Goal: Find specific page/section: Find specific page/section

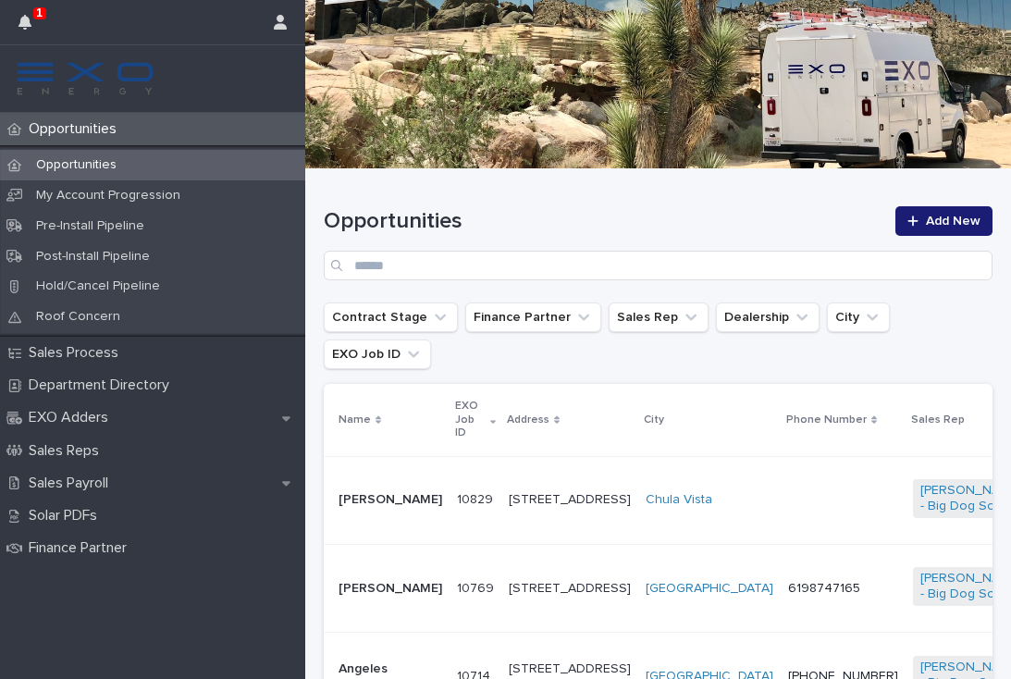
scroll to position [272, 0]
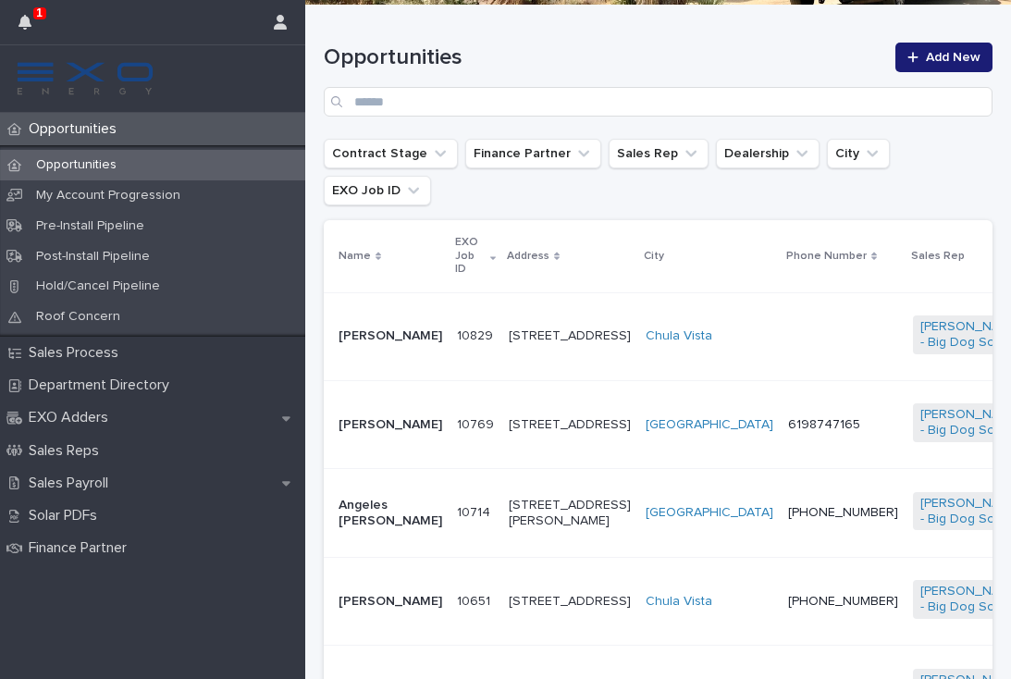
click at [540, 615] on div "[STREET_ADDRESS]" at bounding box center [570, 601] width 122 height 31
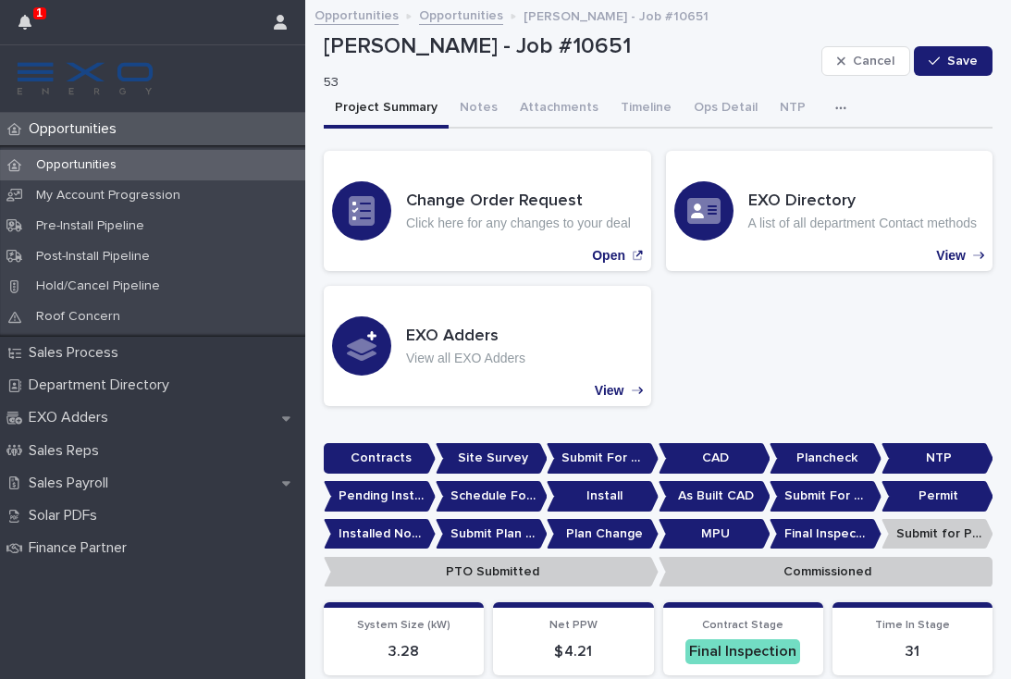
click at [835, 111] on div "button" at bounding box center [844, 108] width 18 height 13
click at [777, 151] on button "Activity" at bounding box center [777, 156] width 122 height 28
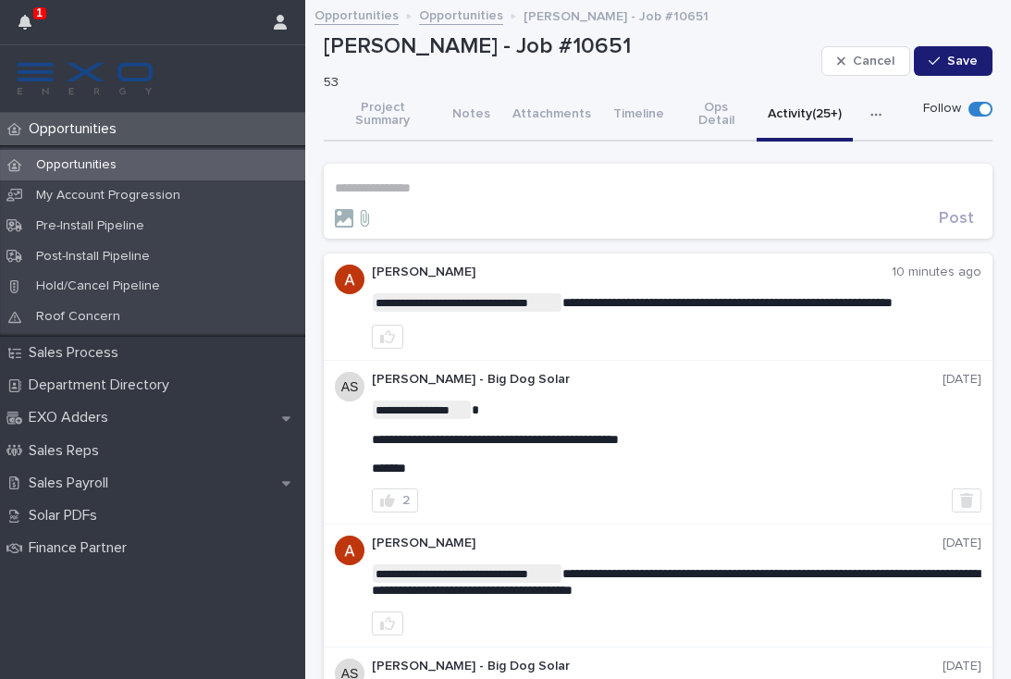
click at [388, 329] on icon "button" at bounding box center [387, 336] width 15 height 15
click at [381, 180] on p "**********" at bounding box center [658, 188] width 647 height 16
click at [412, 198] on span "[PERSON_NAME]" at bounding box center [392, 197] width 104 height 13
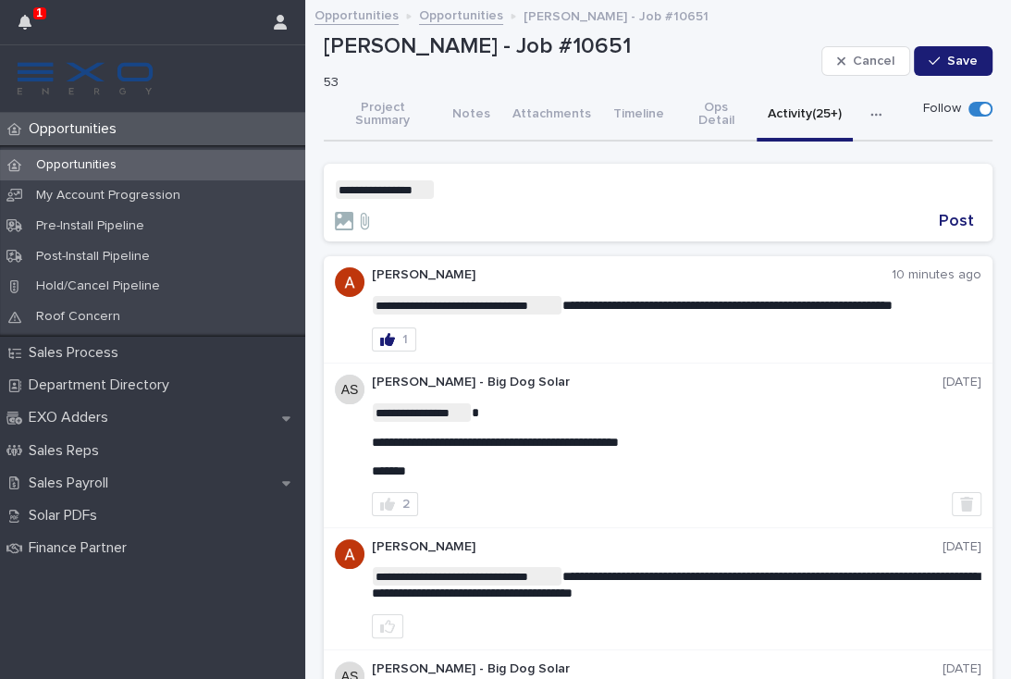
click at [516, 180] on p "**********" at bounding box center [658, 189] width 647 height 18
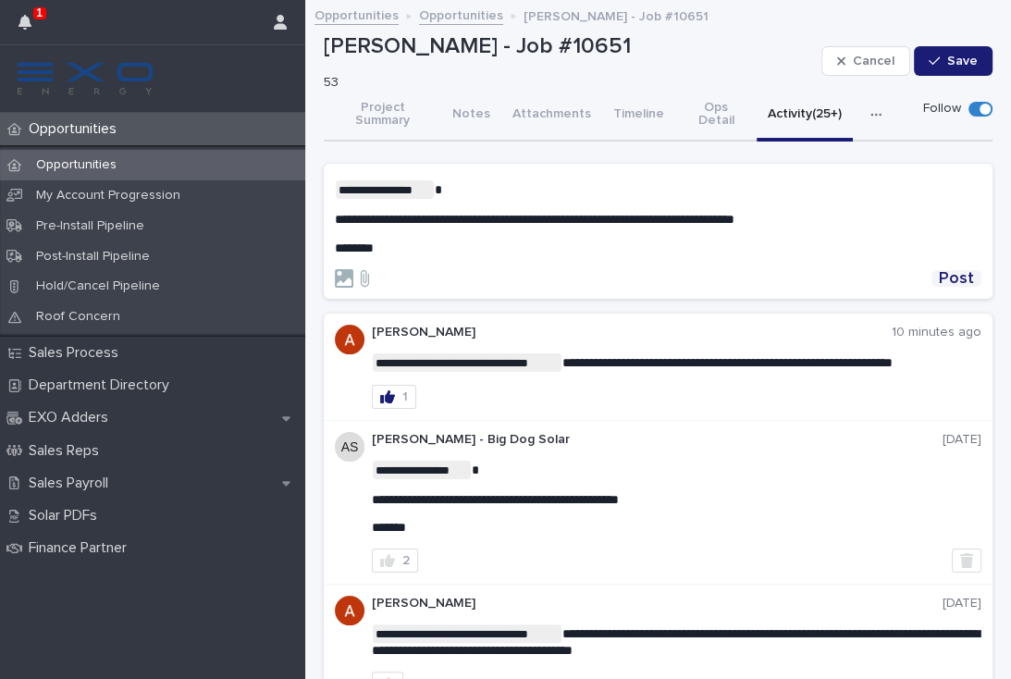
click at [955, 270] on span "Post" at bounding box center [956, 278] width 35 height 17
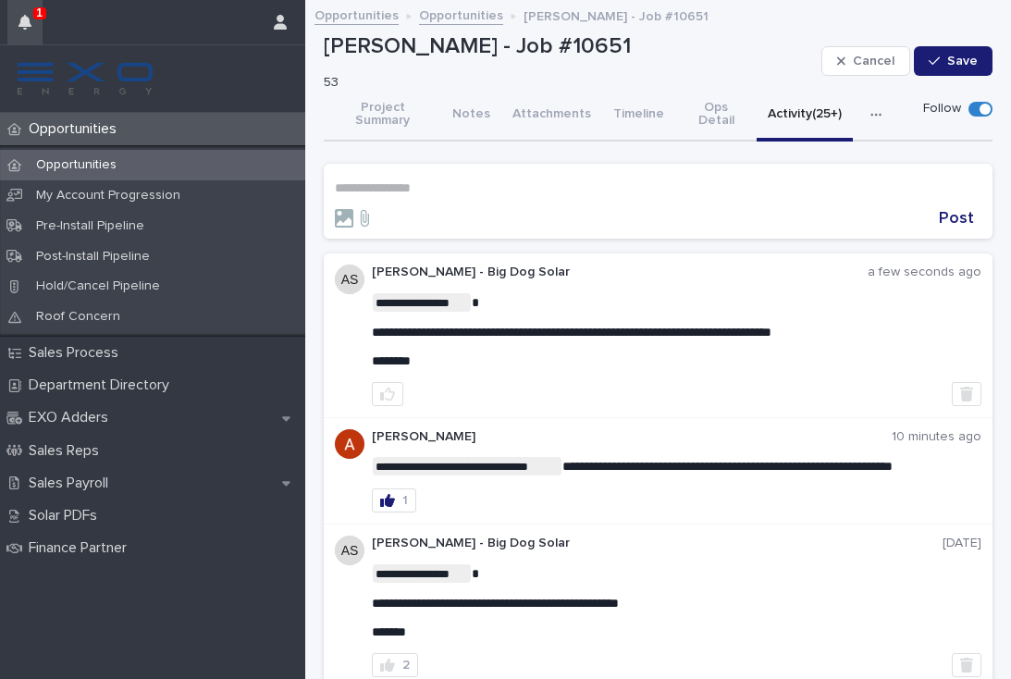
click at [16, 14] on button "button" at bounding box center [24, 22] width 35 height 44
click at [80, 22] on div at bounding box center [137, 22] width 238 height 44
click at [55, 130] on p "Opportunities" at bounding box center [76, 129] width 110 height 18
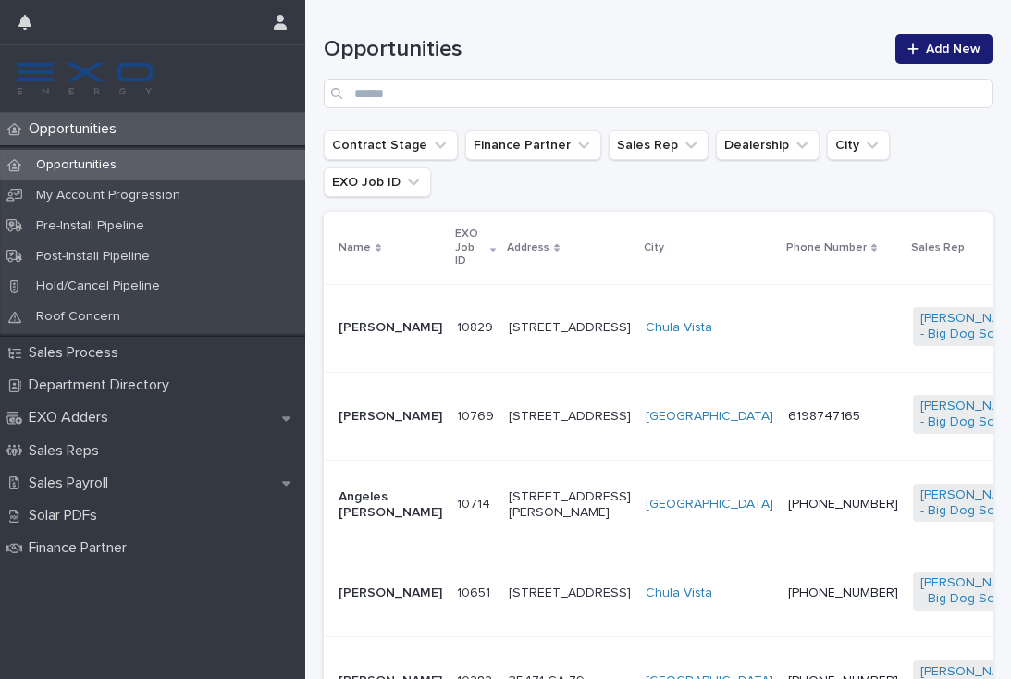
scroll to position [282, 0]
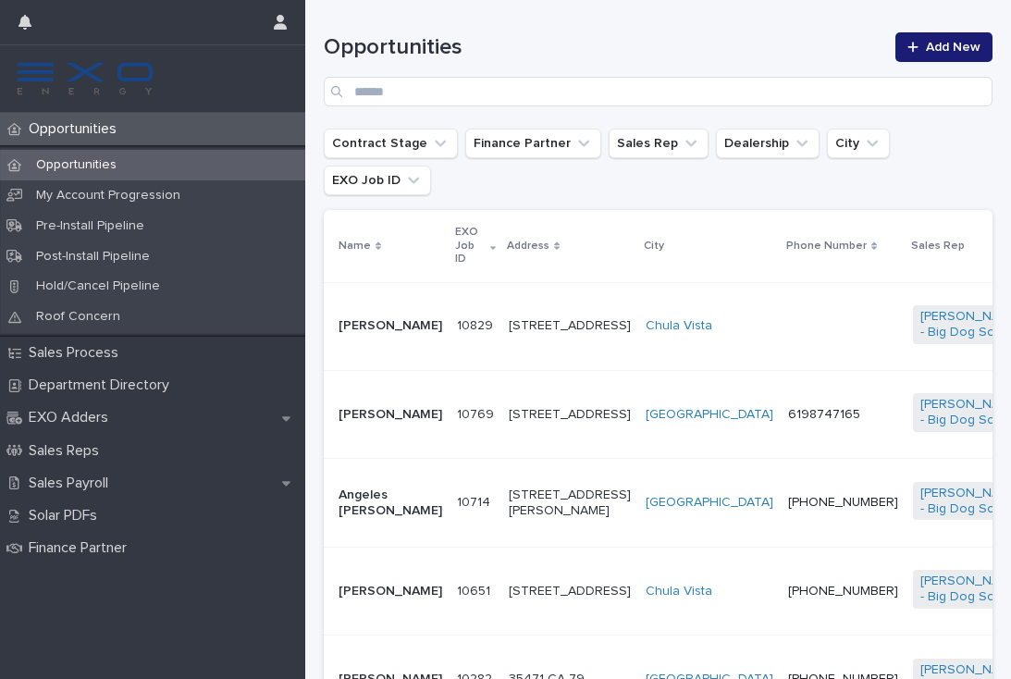
click at [788, 323] on div at bounding box center [843, 325] width 110 height 4
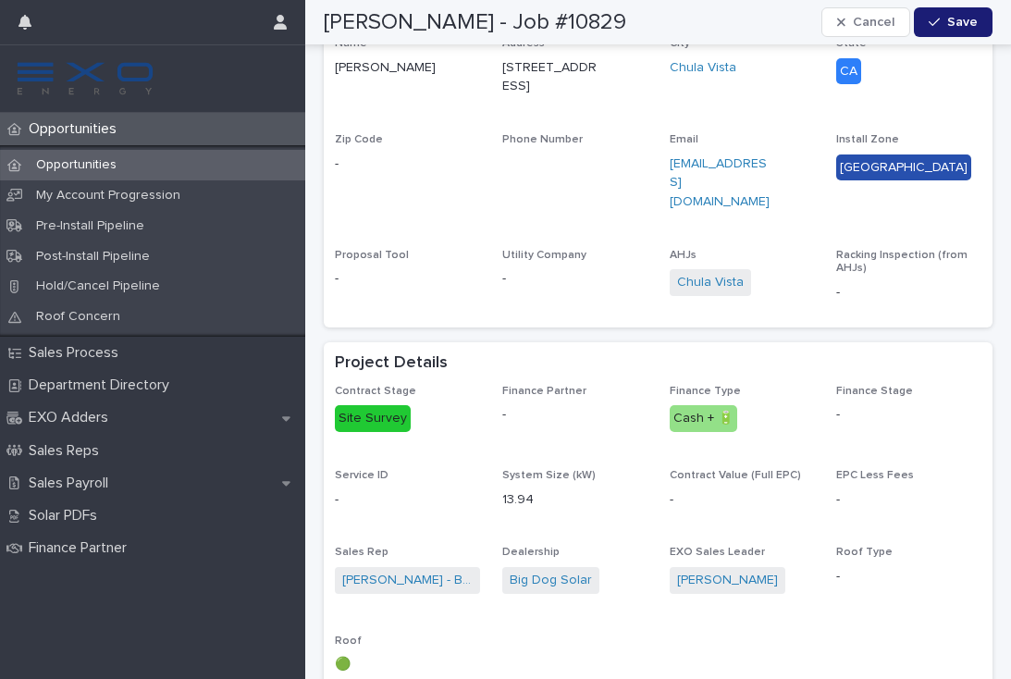
scroll to position [1045, 0]
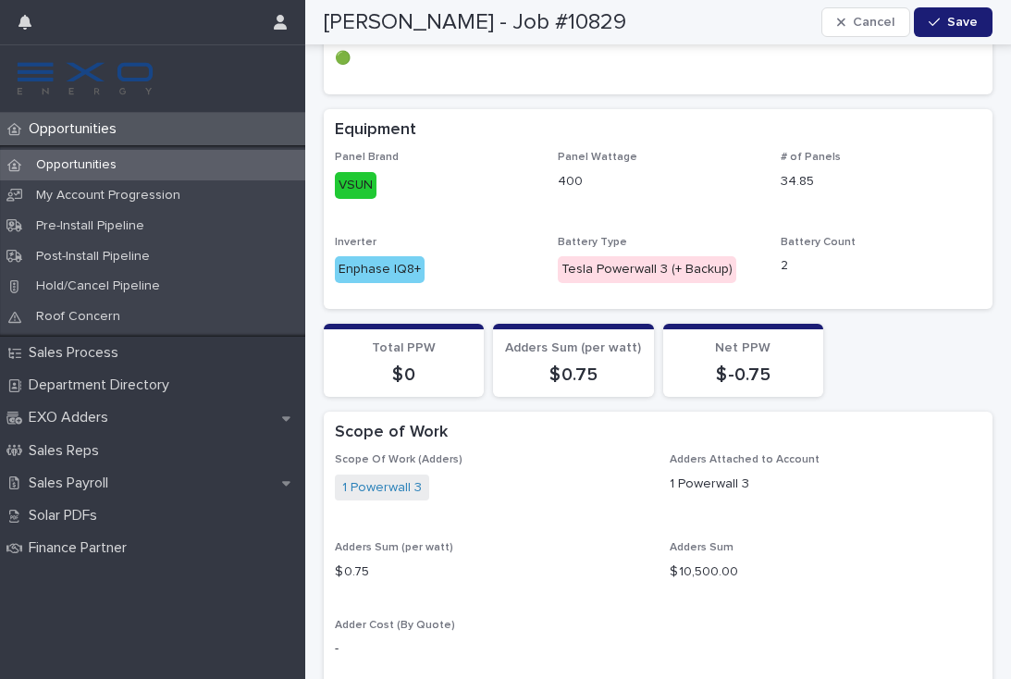
click at [53, 140] on div "Opportunities" at bounding box center [152, 129] width 305 height 32
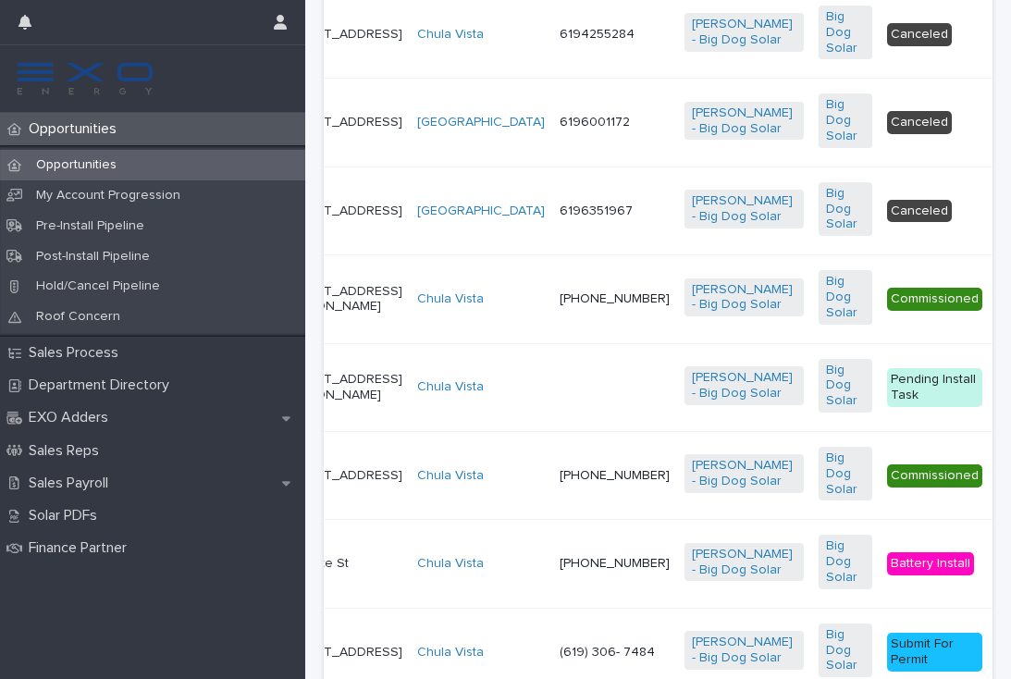
scroll to position [0, 227]
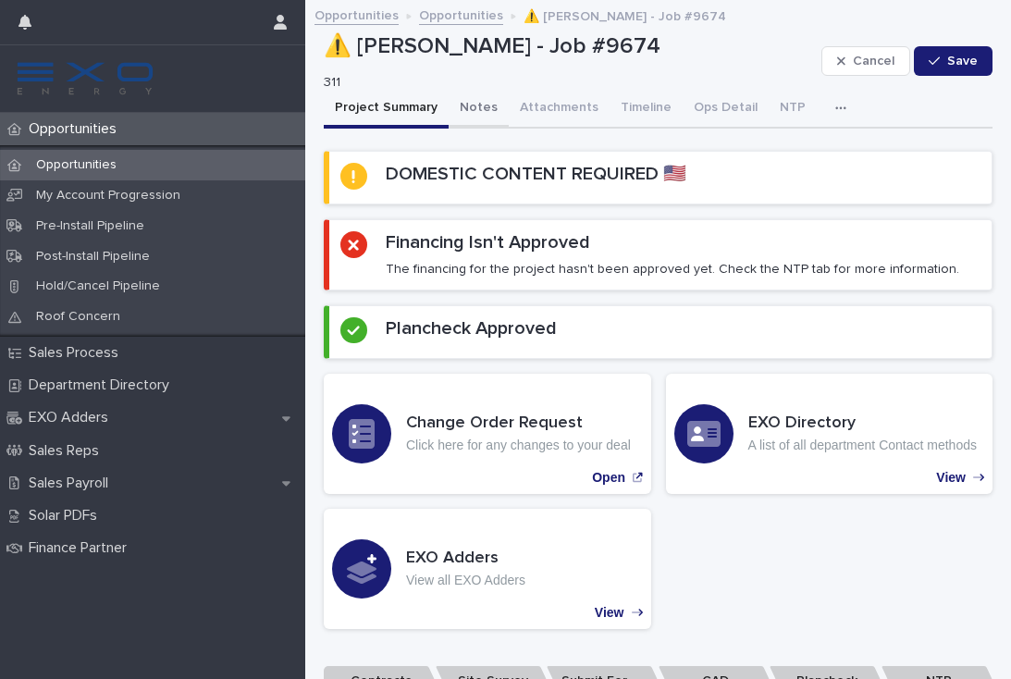
click at [464, 107] on button "Notes" at bounding box center [479, 109] width 60 height 39
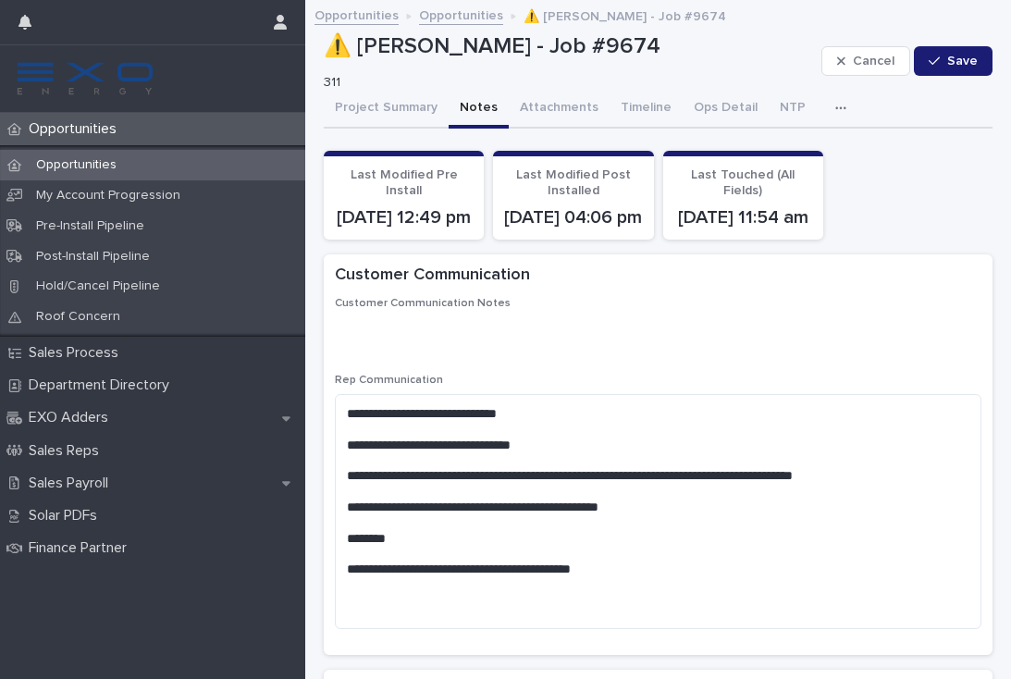
click at [835, 108] on icon "button" at bounding box center [840, 108] width 11 height 13
click at [775, 154] on button "Activity" at bounding box center [777, 156] width 122 height 28
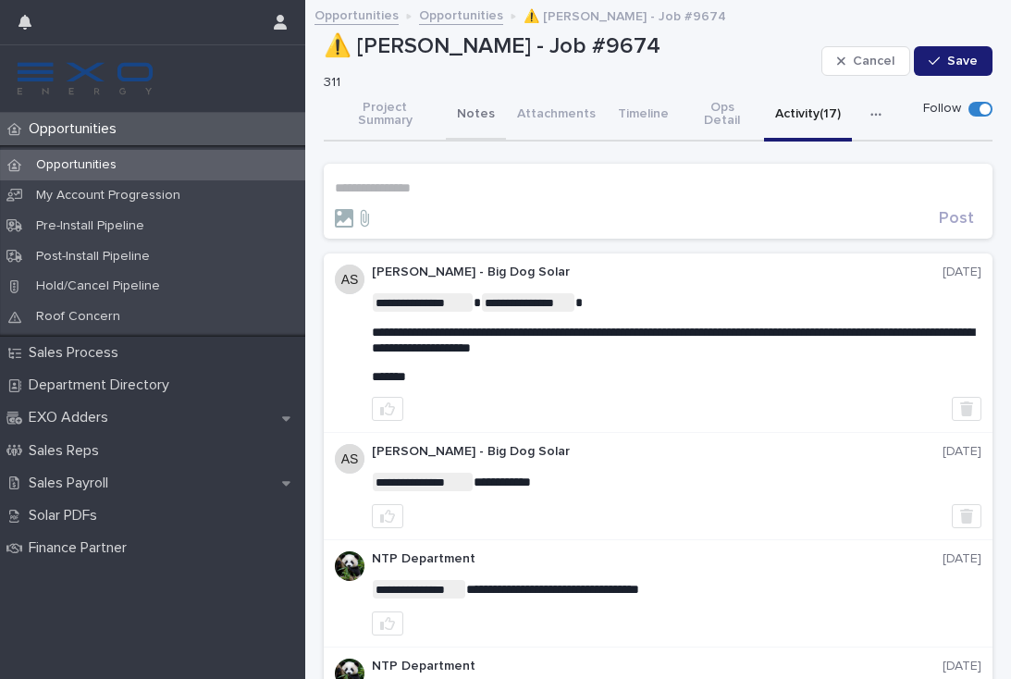
click at [466, 106] on button "Notes" at bounding box center [476, 116] width 60 height 52
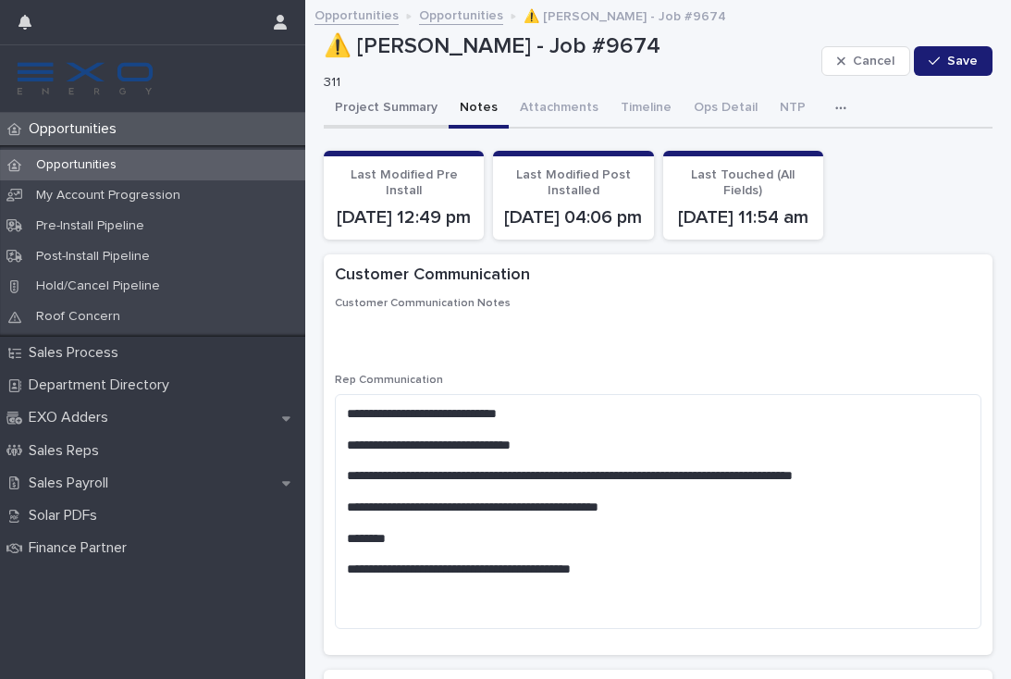
click at [393, 115] on button "Project Summary" at bounding box center [386, 109] width 125 height 39
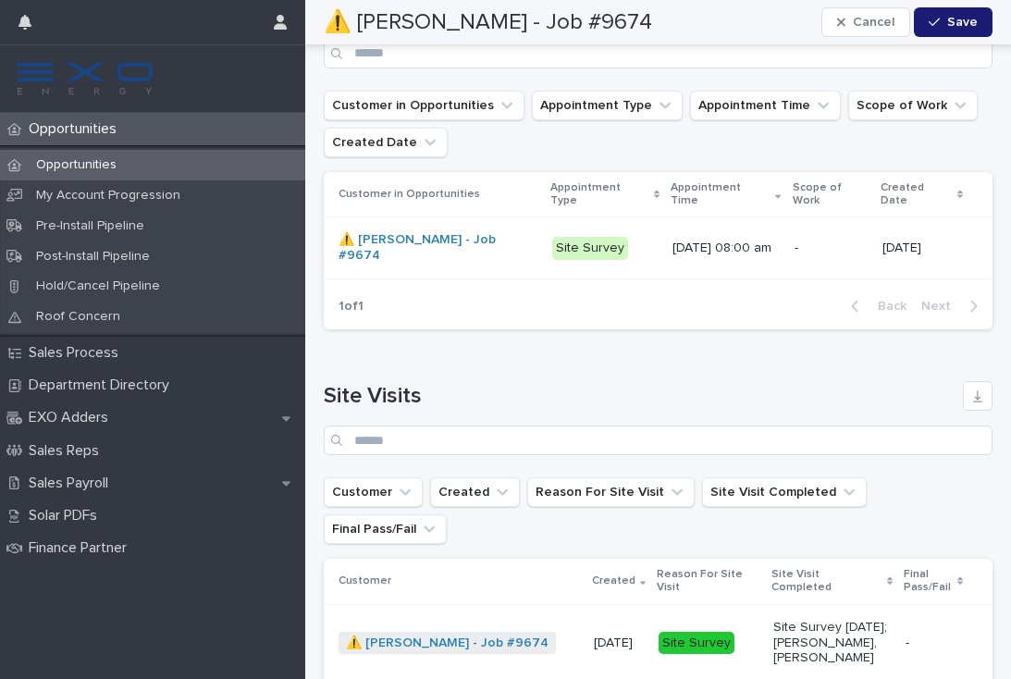
scroll to position [2766, 0]
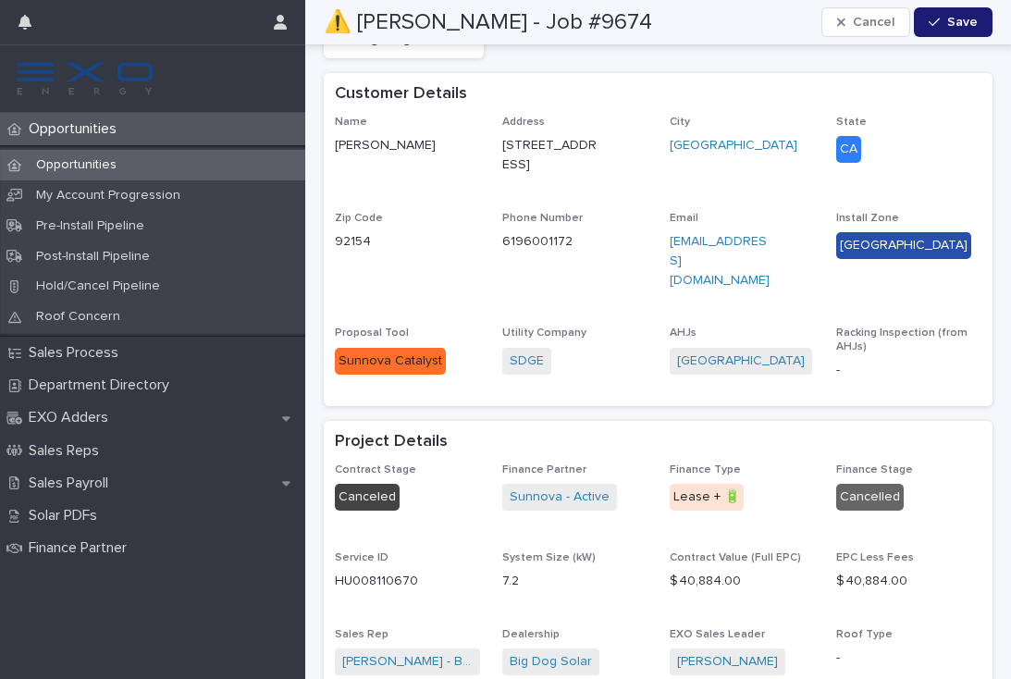
click at [41, 128] on p "Opportunities" at bounding box center [76, 129] width 110 height 18
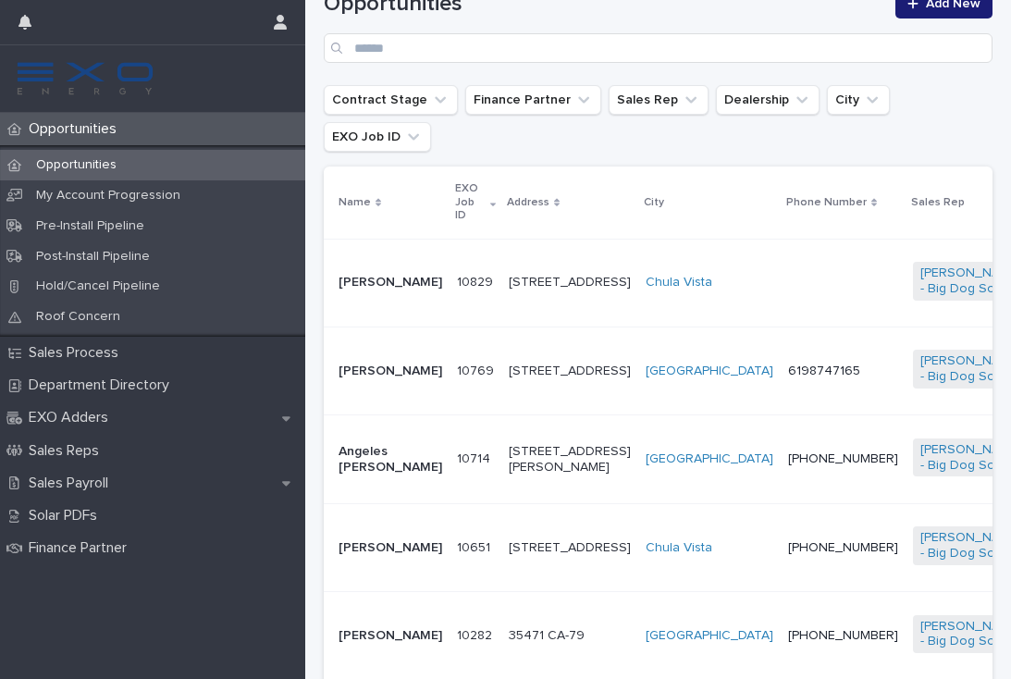
scroll to position [370, 0]
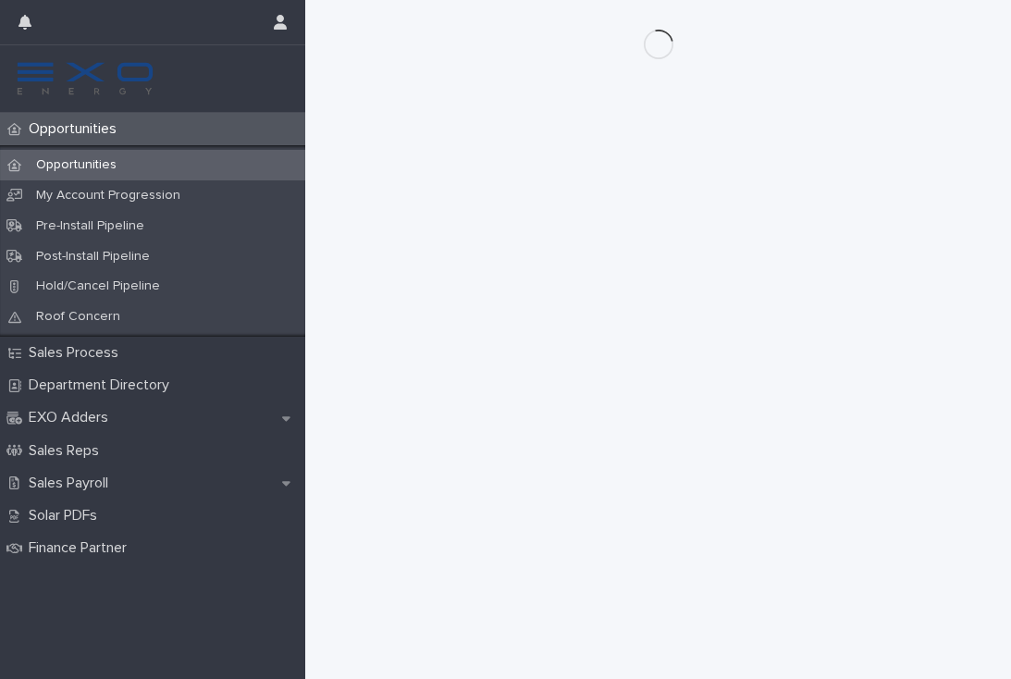
click at [75, 142] on div "Opportunities" at bounding box center [152, 129] width 305 height 32
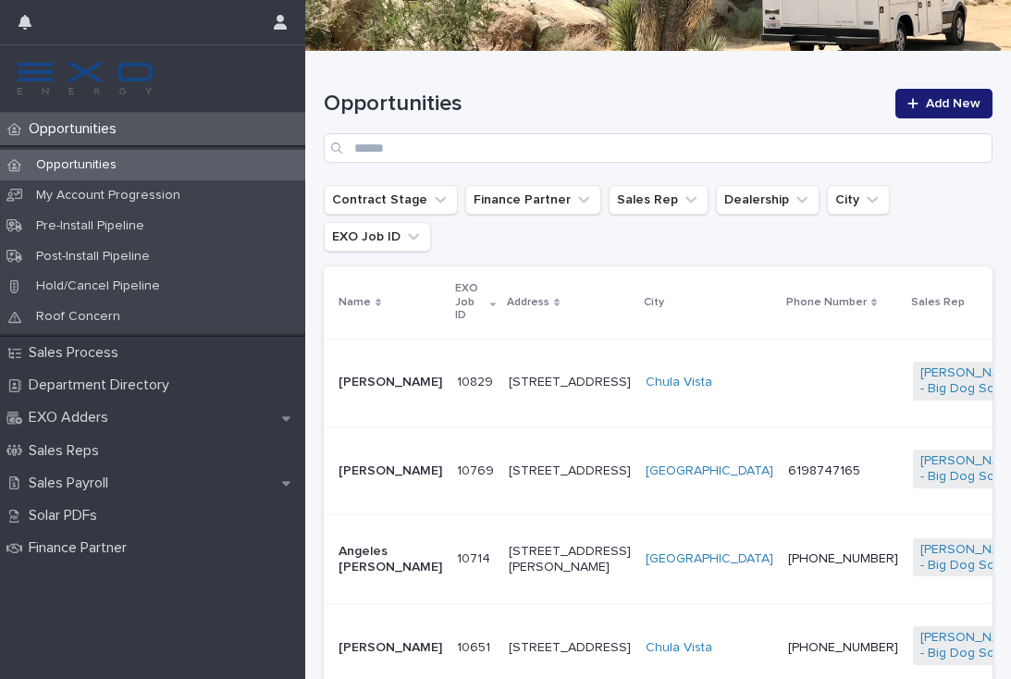
scroll to position [316, 0]
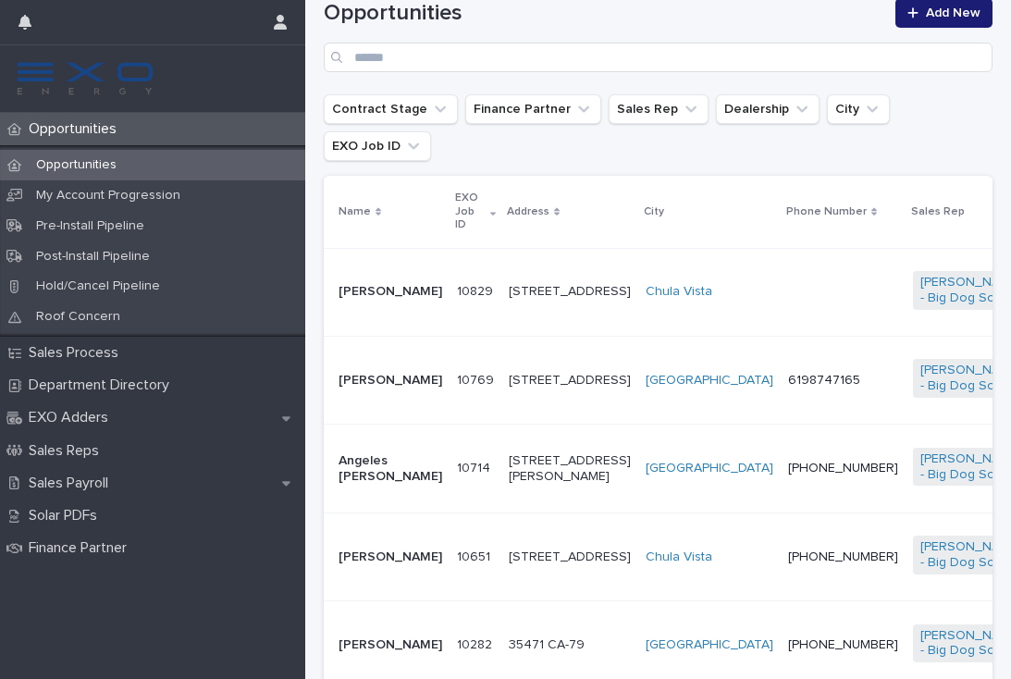
click at [638, 373] on td "[GEOGRAPHIC_DATA]" at bounding box center [709, 380] width 142 height 88
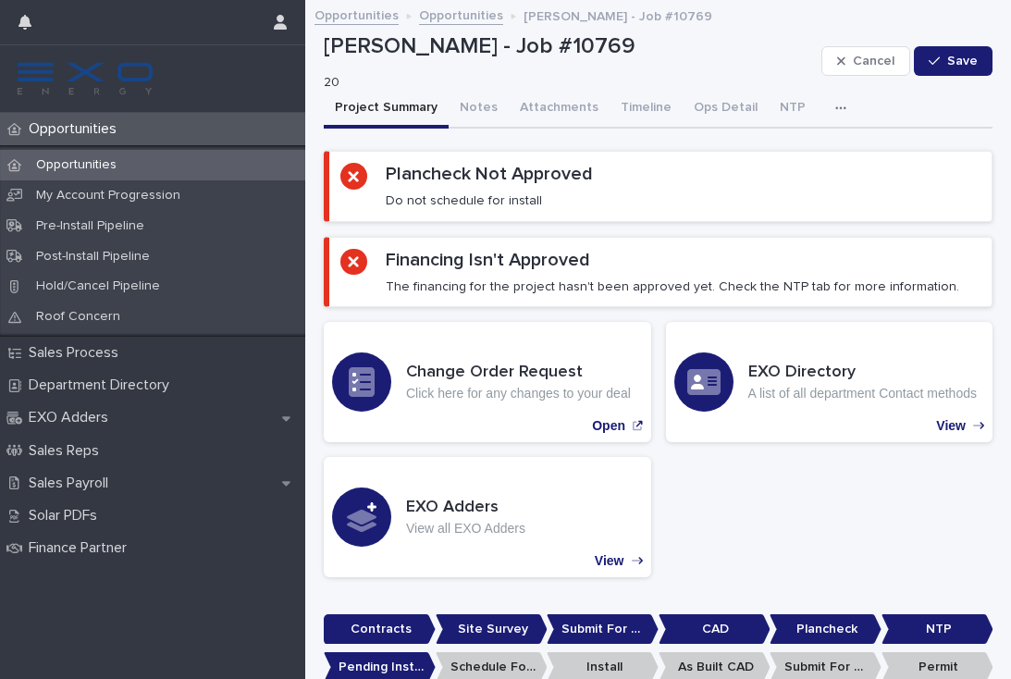
click at [835, 110] on icon "button" at bounding box center [840, 108] width 11 height 13
click at [784, 152] on button "Activity" at bounding box center [777, 156] width 122 height 28
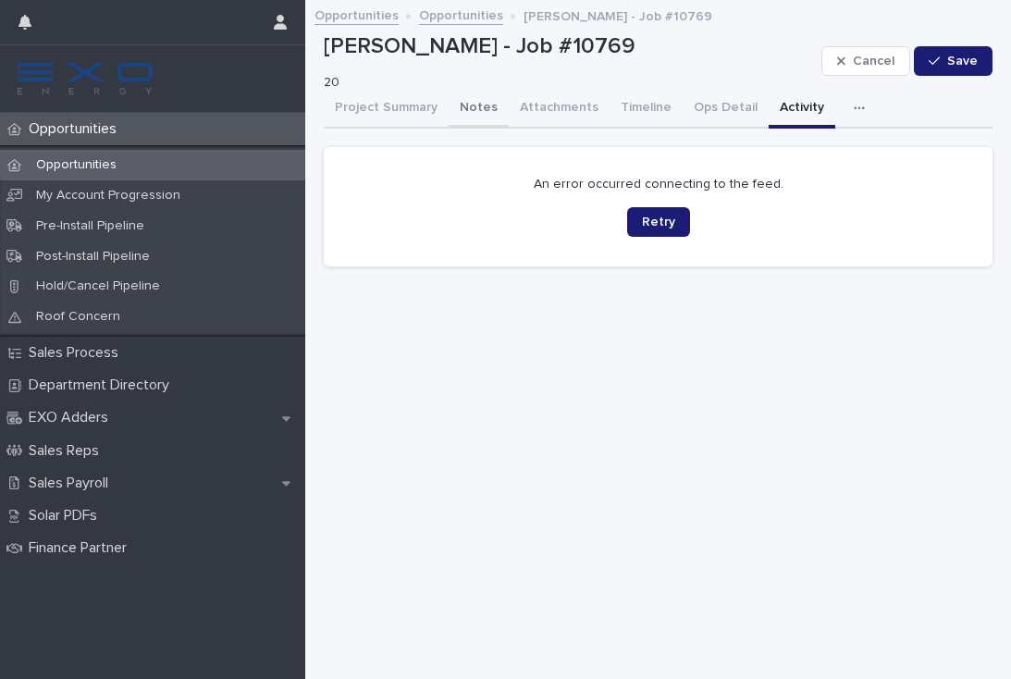
click at [450, 114] on button "Notes" at bounding box center [479, 109] width 60 height 39
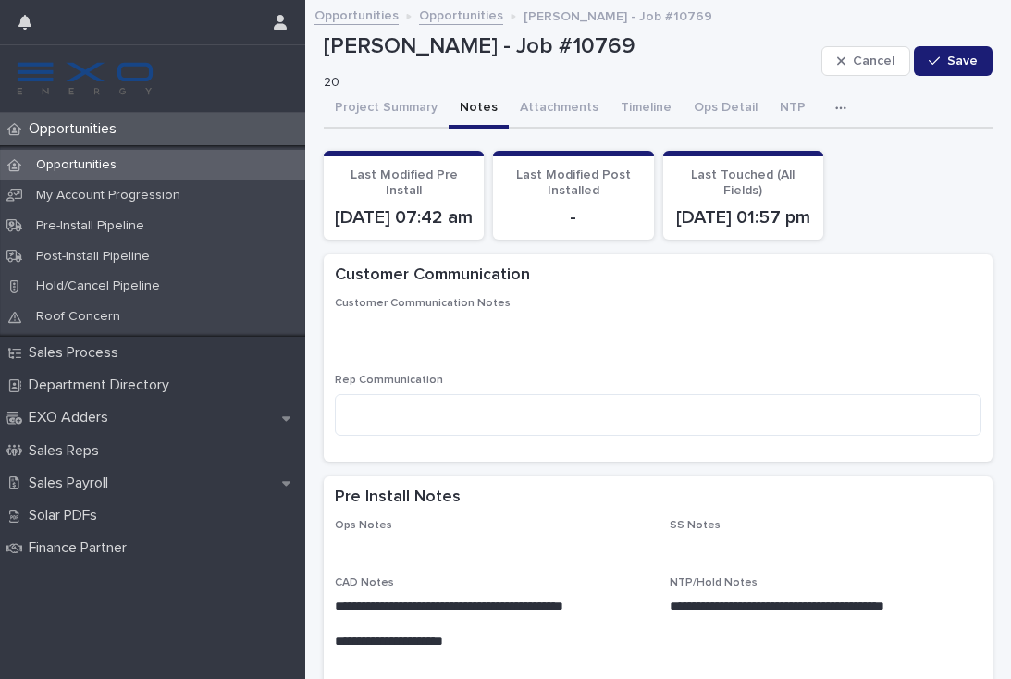
click at [835, 105] on icon "button" at bounding box center [840, 108] width 11 height 13
click at [800, 161] on button "Activity" at bounding box center [777, 156] width 122 height 28
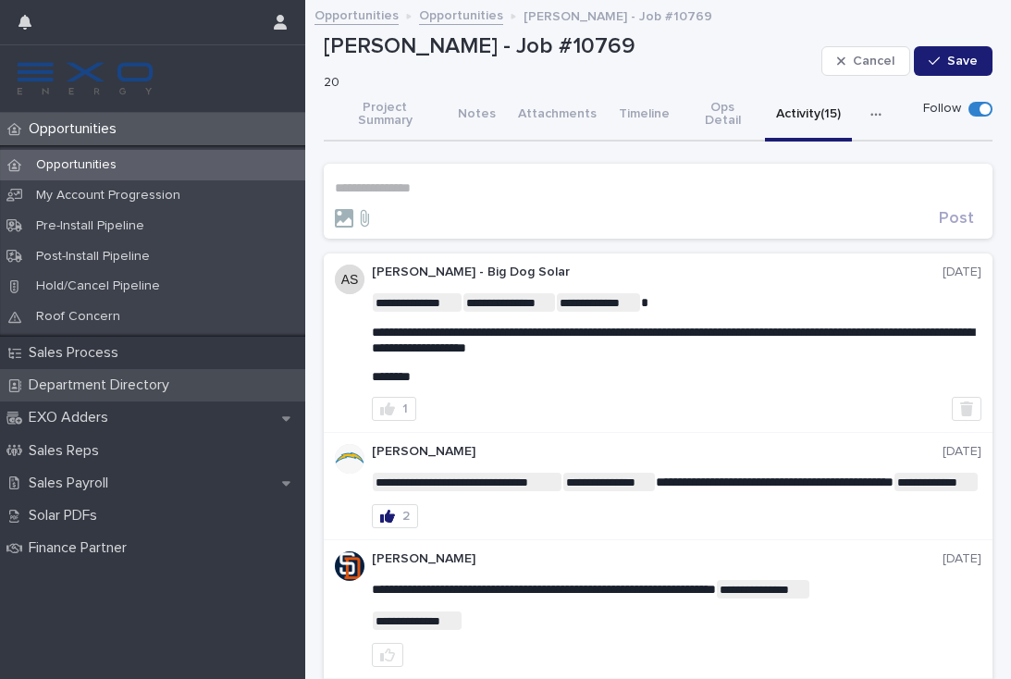
click at [171, 387] on p "Department Directory" at bounding box center [102, 385] width 163 height 18
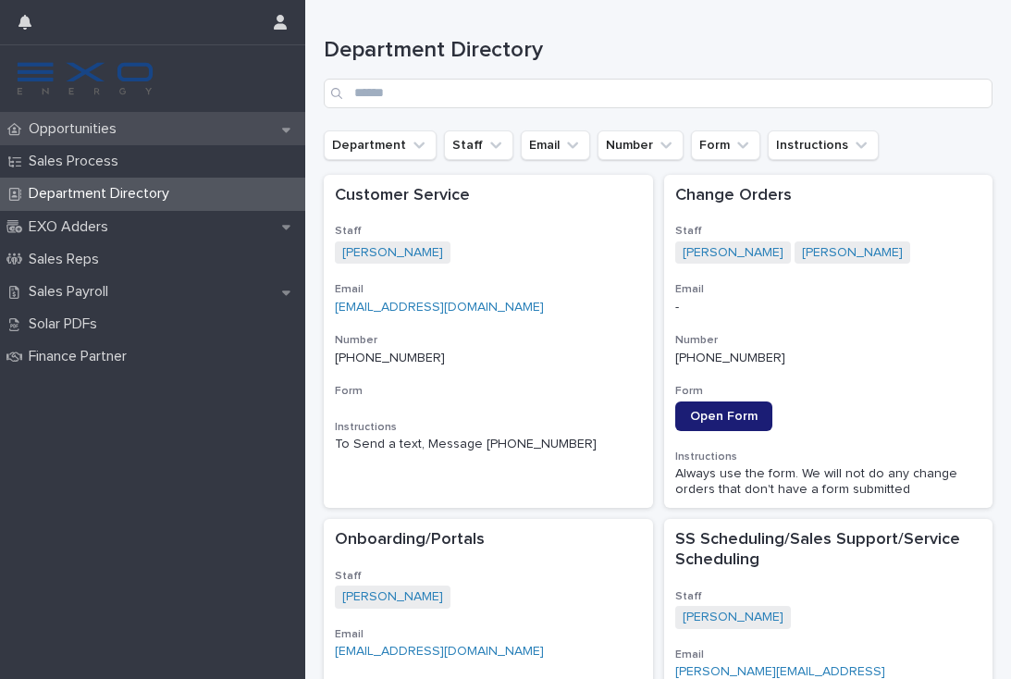
click at [101, 133] on p "Opportunities" at bounding box center [76, 129] width 110 height 18
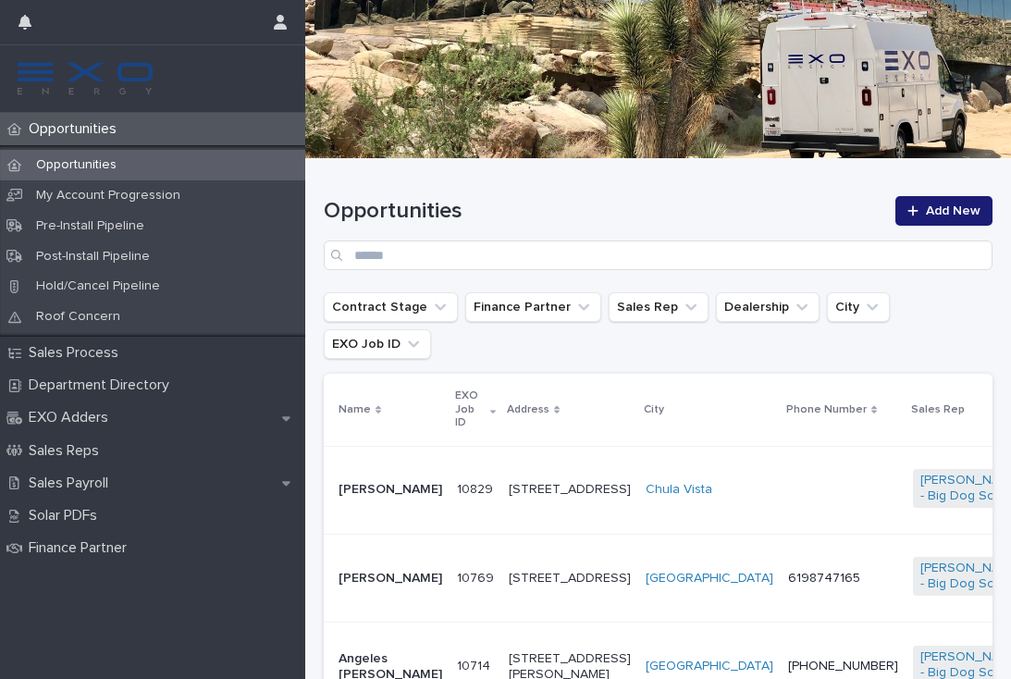
scroll to position [120, 0]
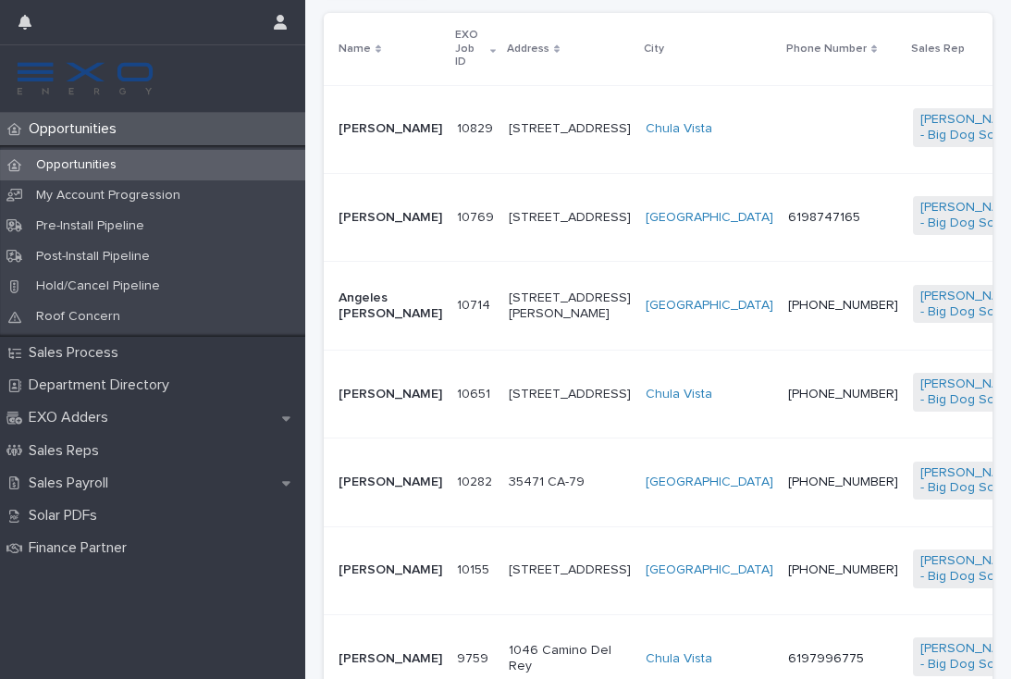
scroll to position [481, 0]
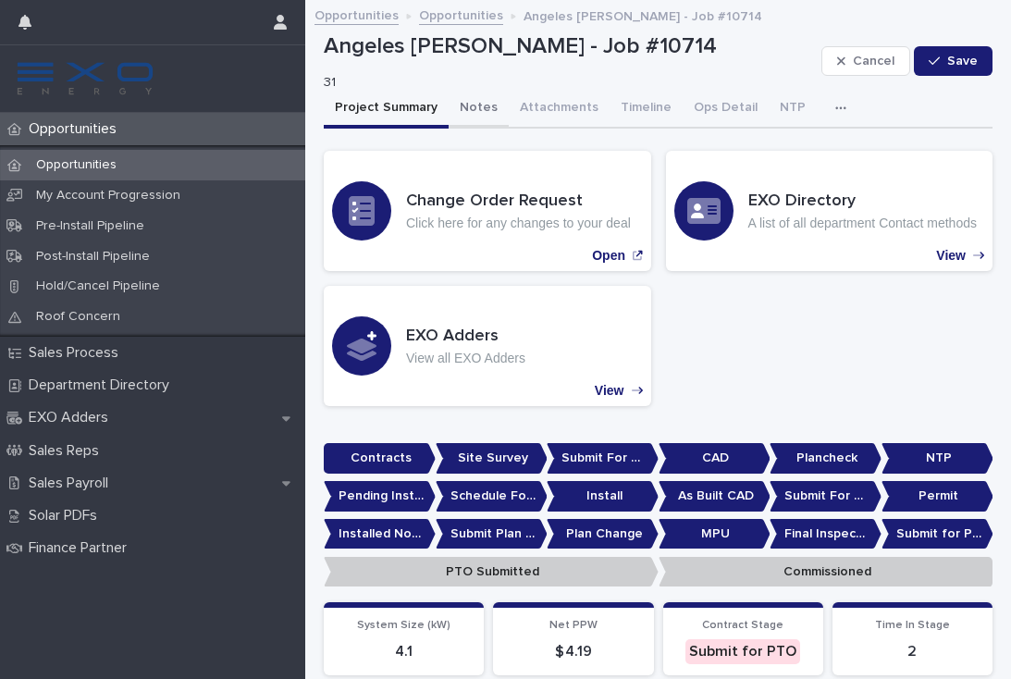
click at [464, 106] on button "Notes" at bounding box center [479, 109] width 60 height 39
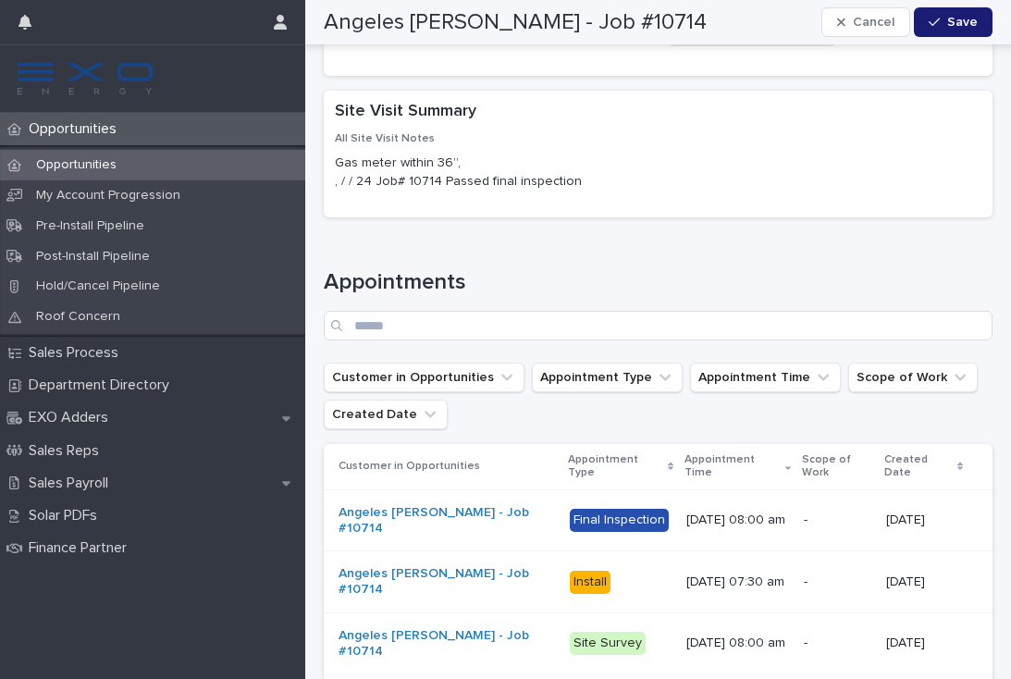
scroll to position [2805, 0]
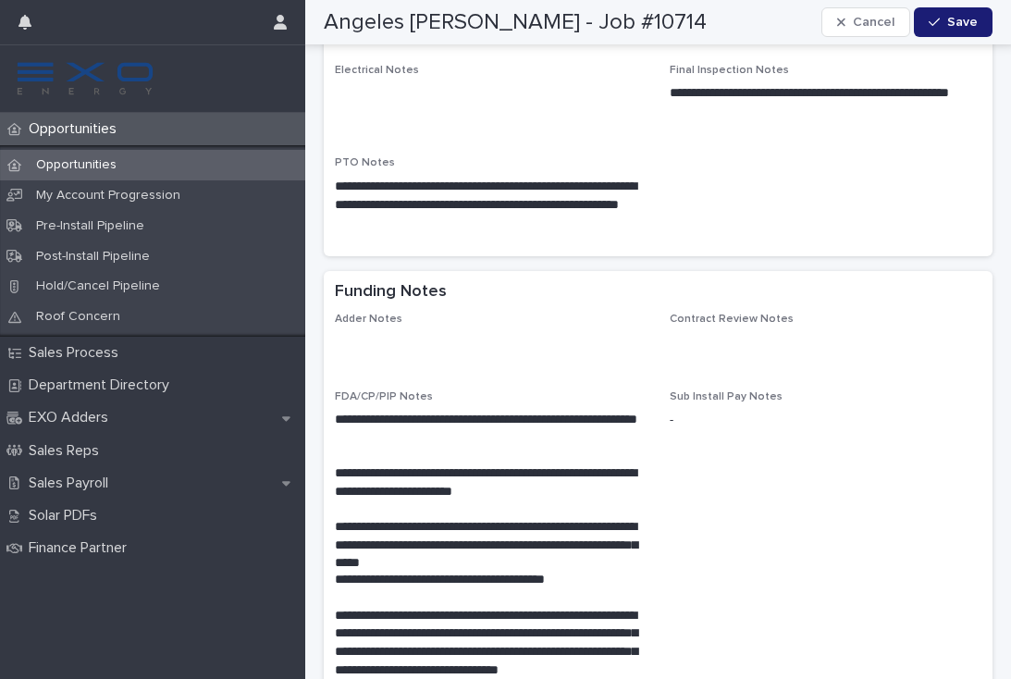
click at [78, 137] on p "Opportunities" at bounding box center [76, 129] width 110 height 18
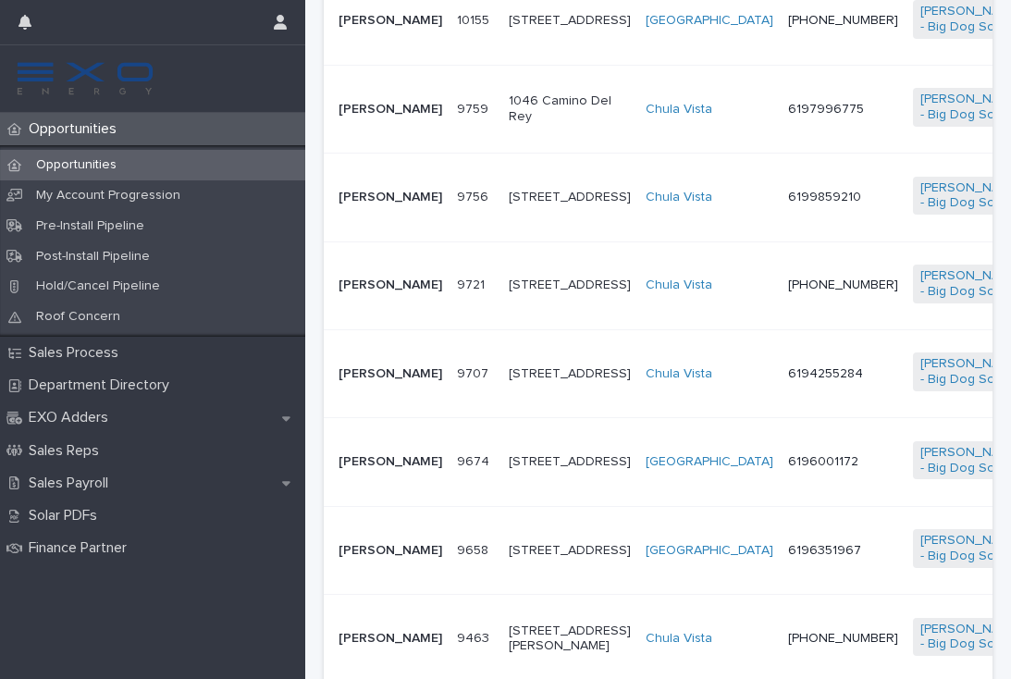
click at [78, 137] on p "Opportunities" at bounding box center [76, 129] width 110 height 18
